Goal: Transaction & Acquisition: Purchase product/service

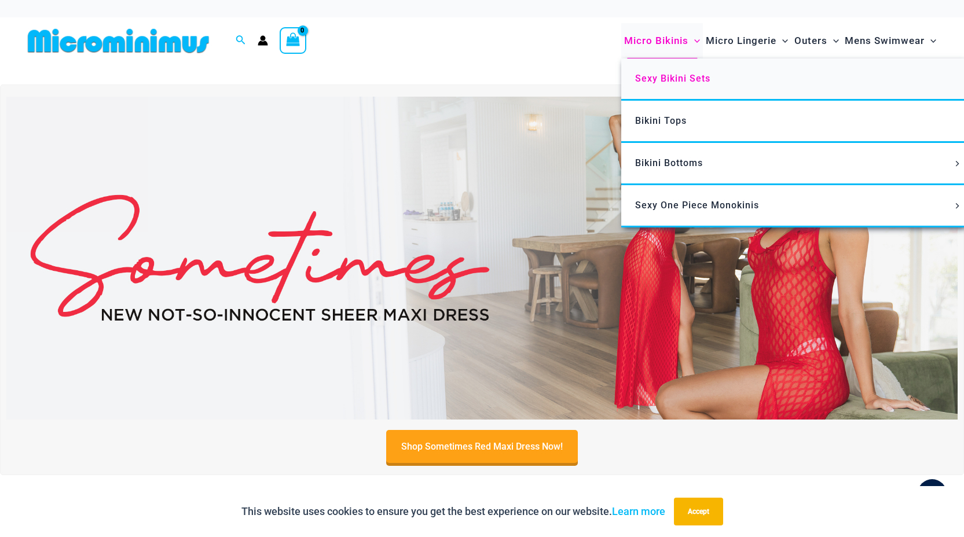
click at [681, 78] on span "Sexy Bikini Sets" at bounding box center [672, 78] width 75 height 11
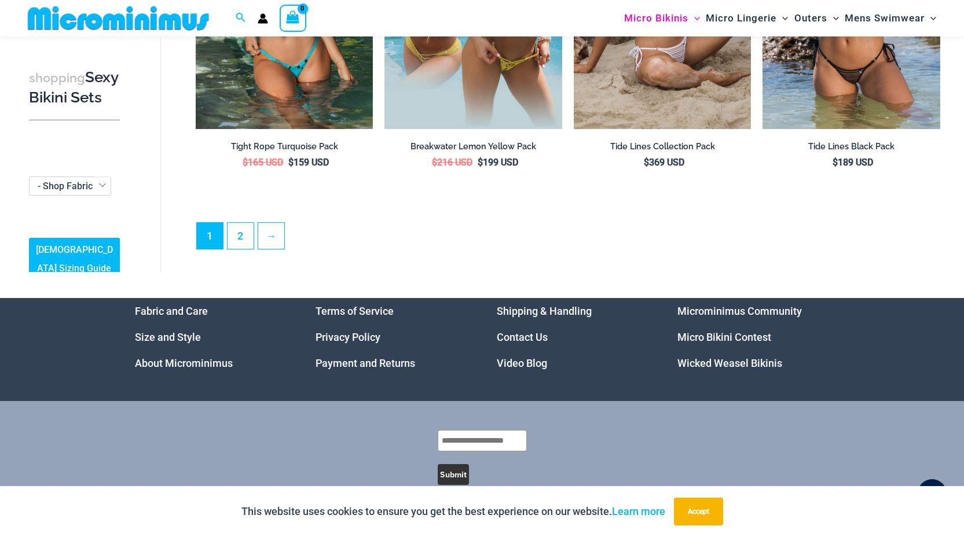
scroll to position [2730, 0]
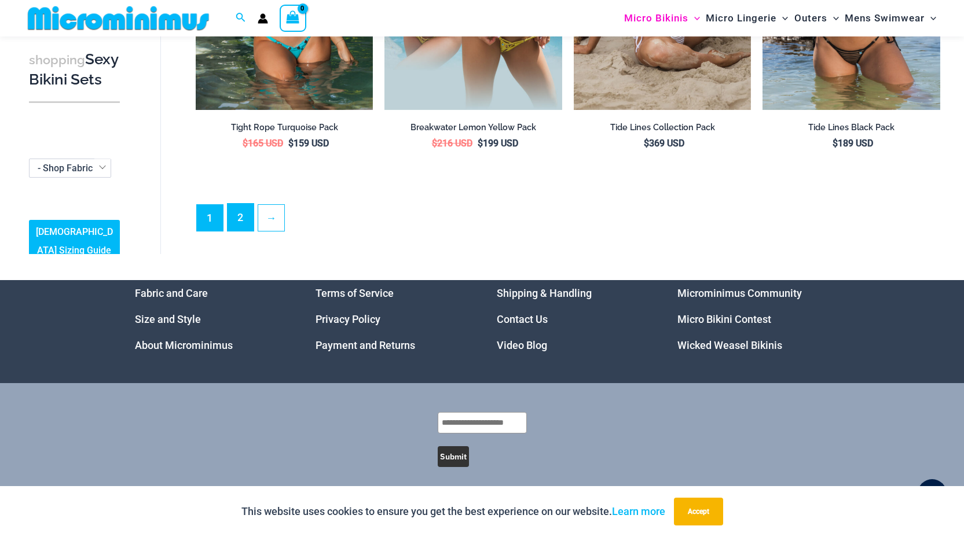
click at [239, 218] on link "2" at bounding box center [240, 217] width 26 height 27
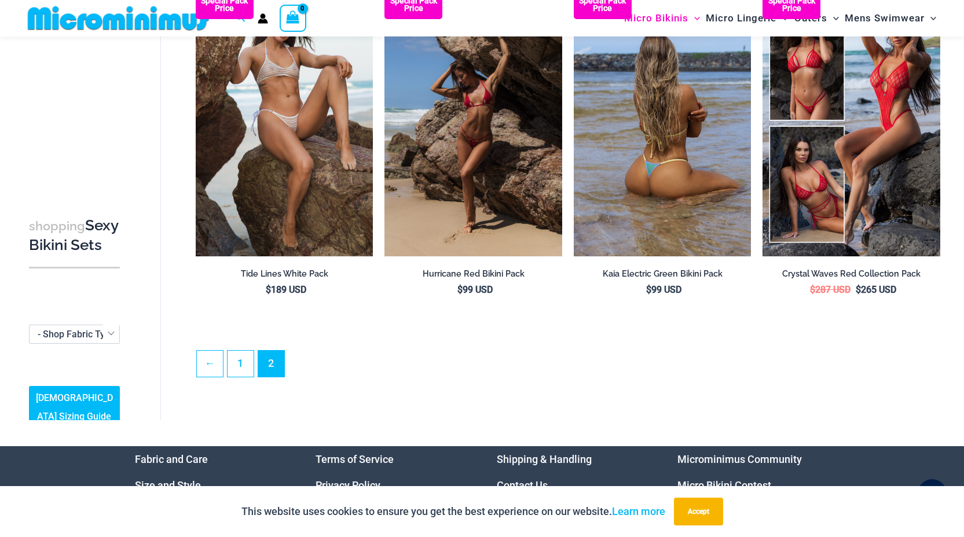
scroll to position [152, 0]
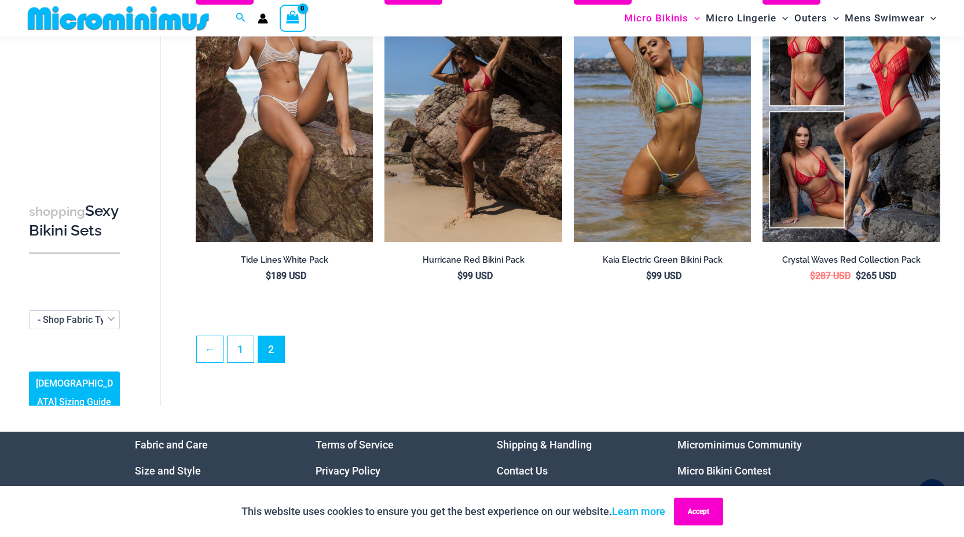
click at [709, 513] on button "Accept" at bounding box center [698, 512] width 49 height 28
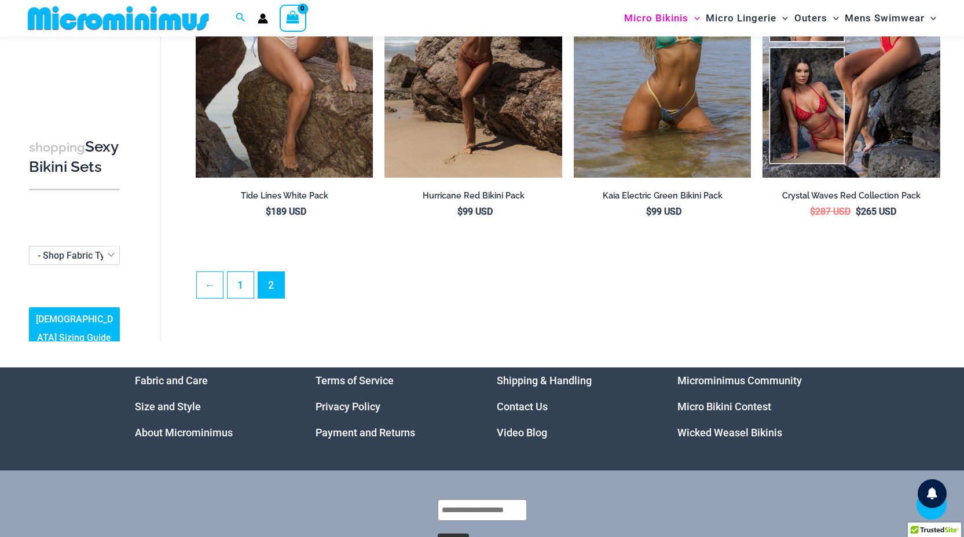
scroll to position [252, 0]
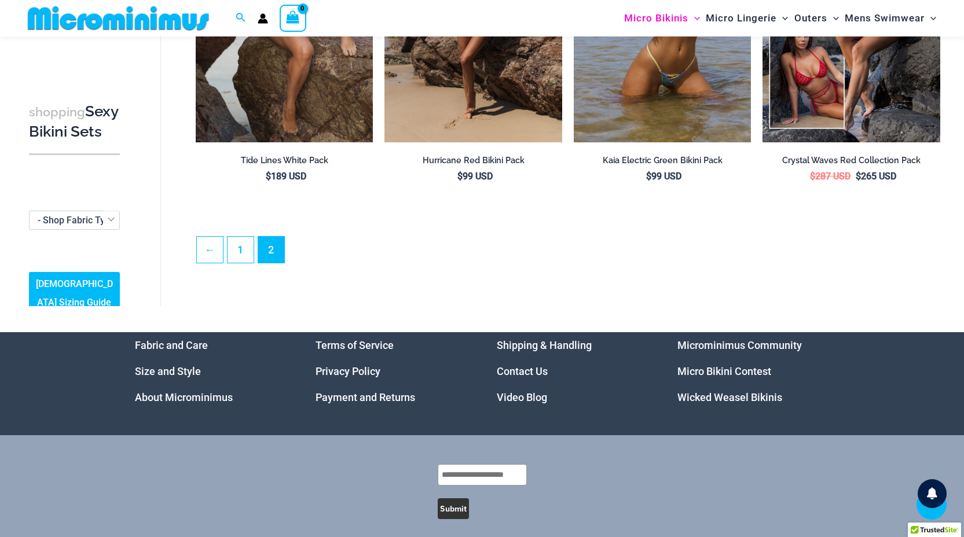
click at [697, 398] on link "Wicked Weasel Bikinis" at bounding box center [729, 397] width 105 height 12
click at [696, 370] on link "Micro Bikini Contest" at bounding box center [724, 371] width 94 height 12
